Goal: Find specific page/section: Find specific page/section

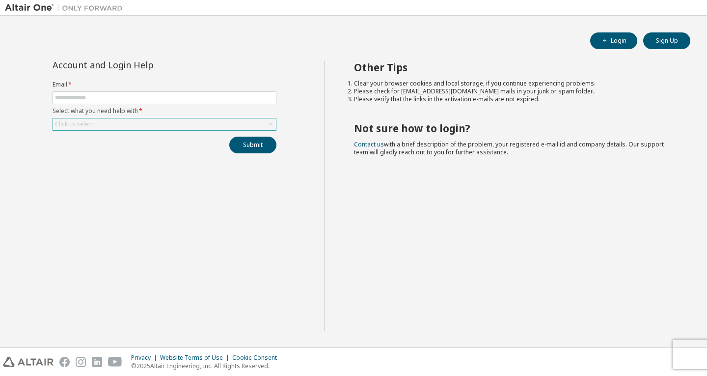
click at [128, 121] on div "Click to select" at bounding box center [164, 124] width 223 height 12
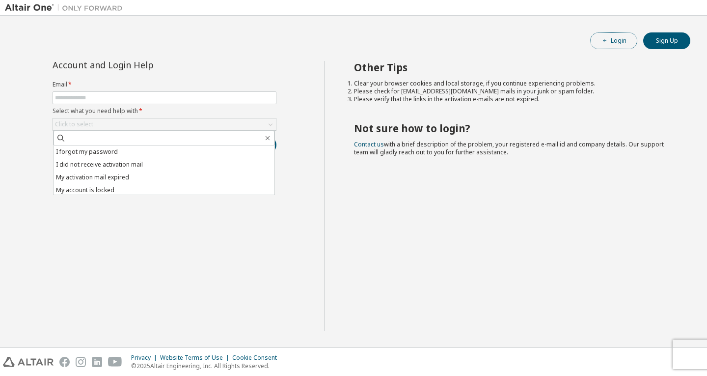
click at [608, 45] on button "Login" at bounding box center [613, 40] width 47 height 17
